Goal: Information Seeking & Learning: Learn about a topic

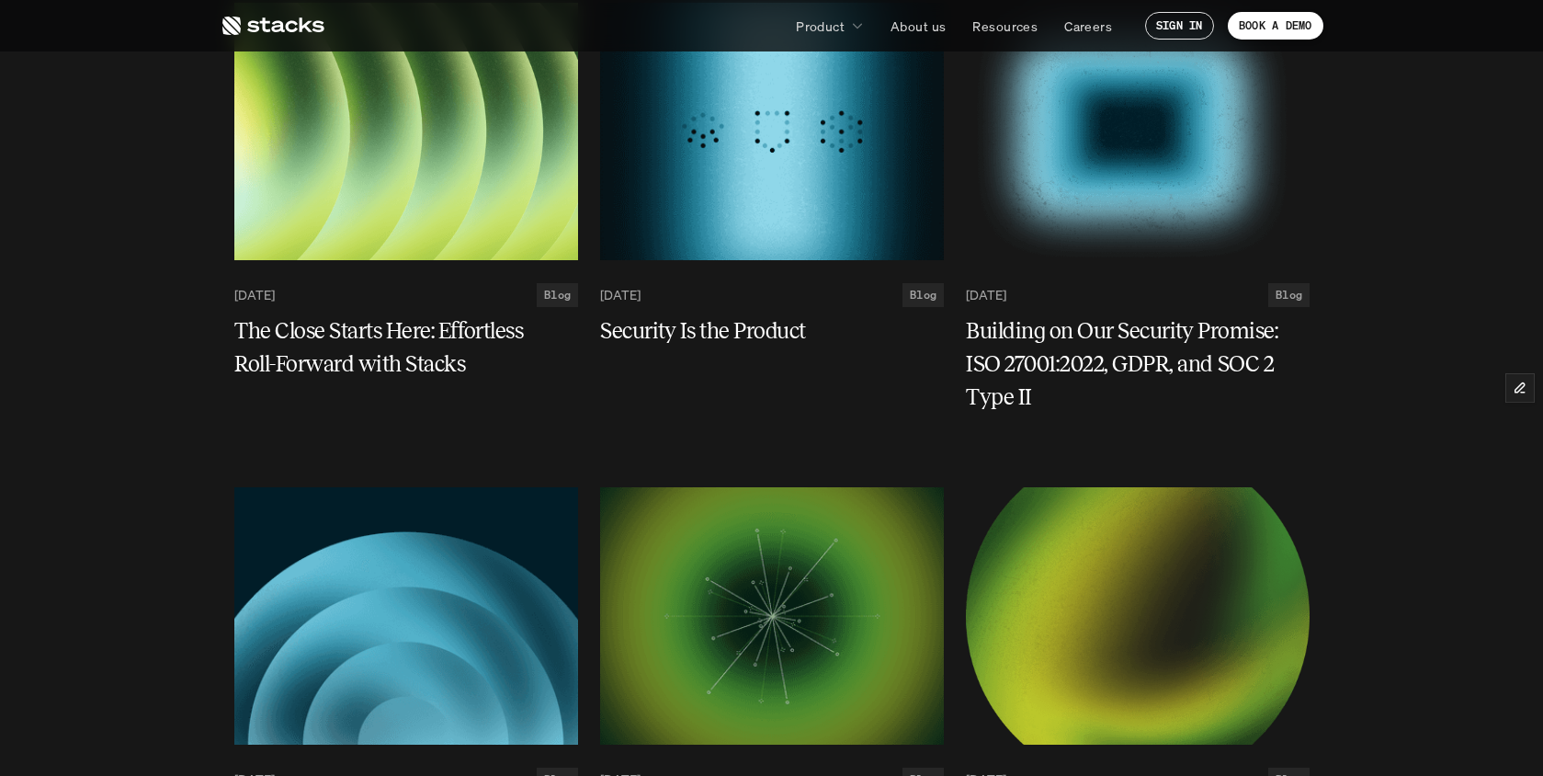
scroll to position [382, 0]
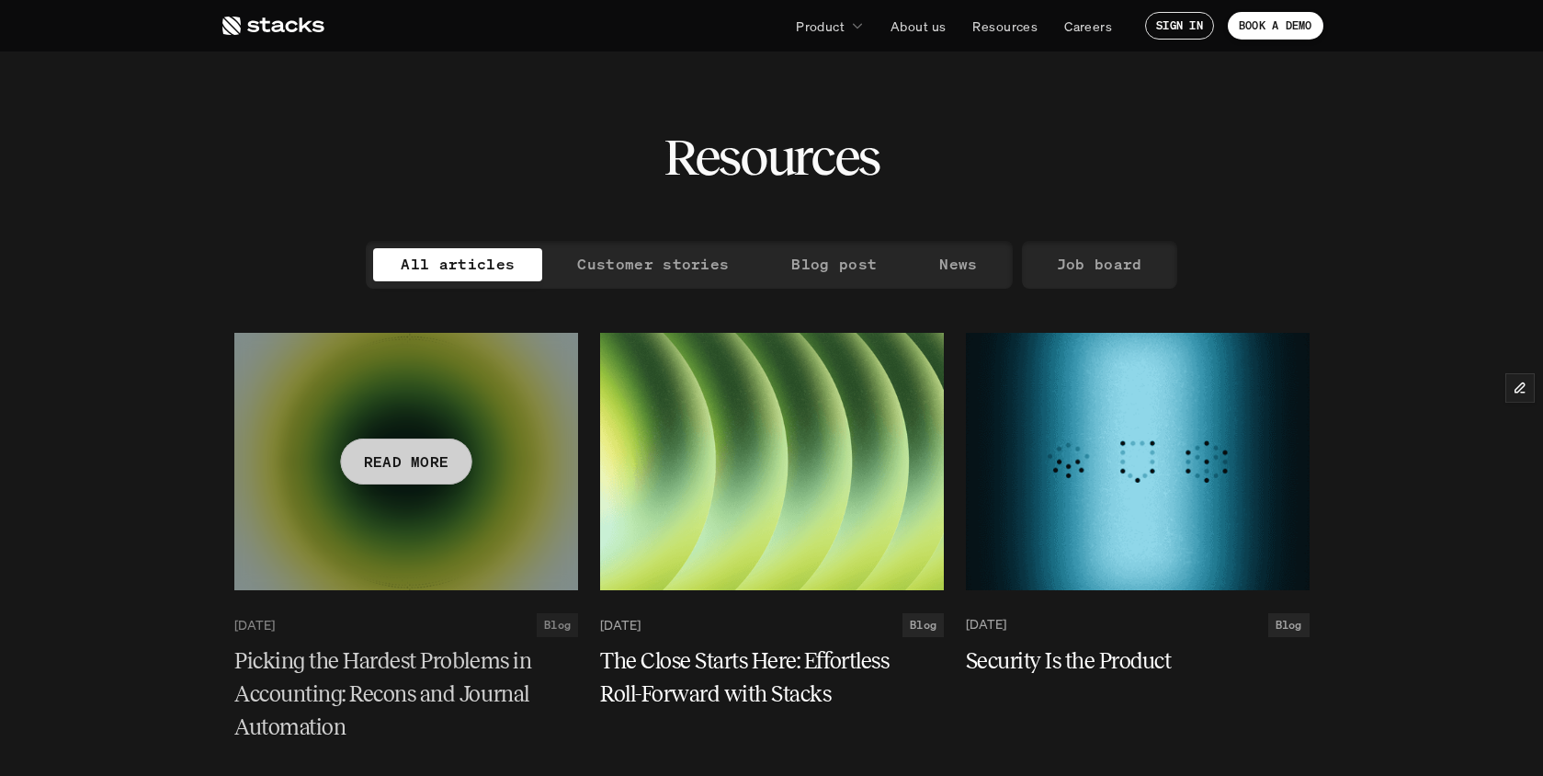
click at [399, 666] on h5 "Picking the Hardest Problems in Accounting: Recons and Journal Automation" at bounding box center [395, 693] width 322 height 99
